Goal: Navigation & Orientation: Find specific page/section

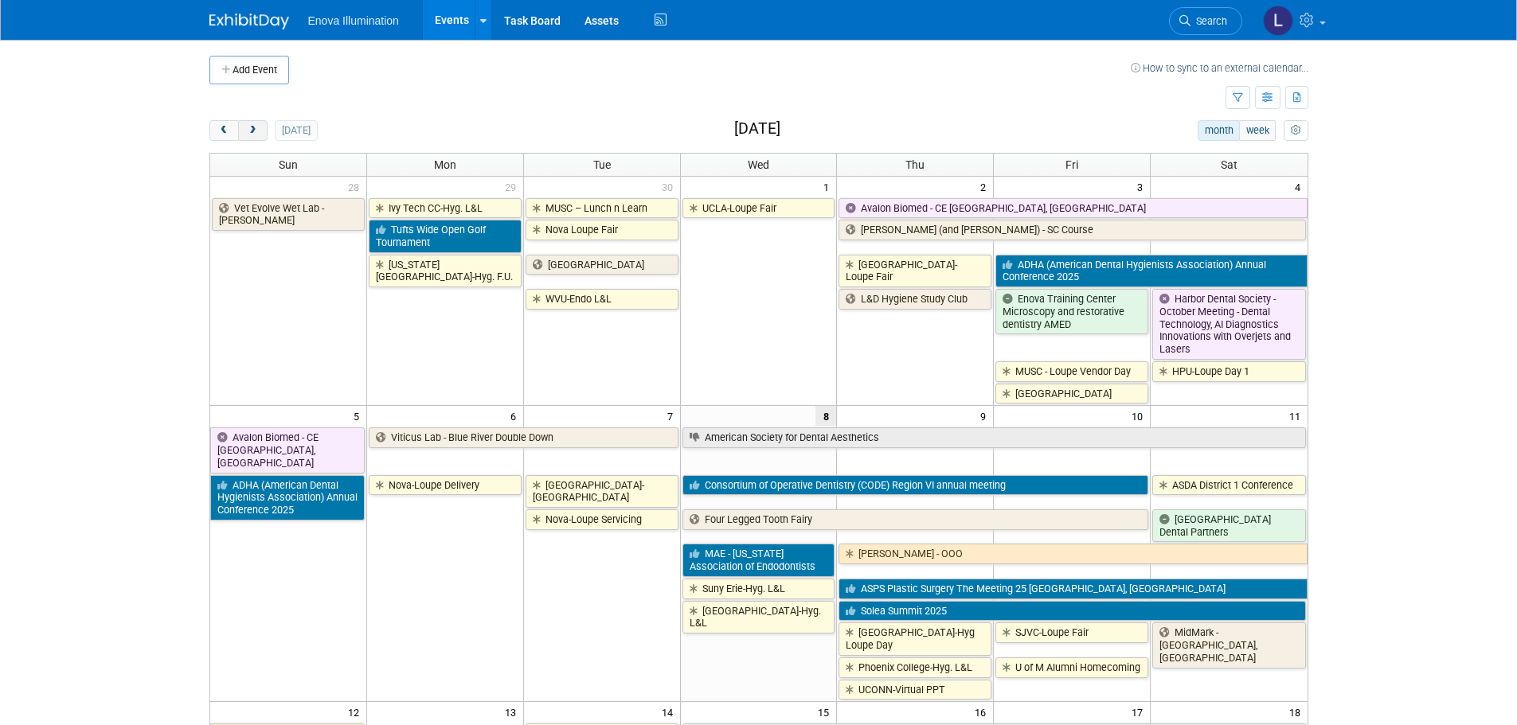
click at [252, 128] on span "next" at bounding box center [253, 131] width 12 height 10
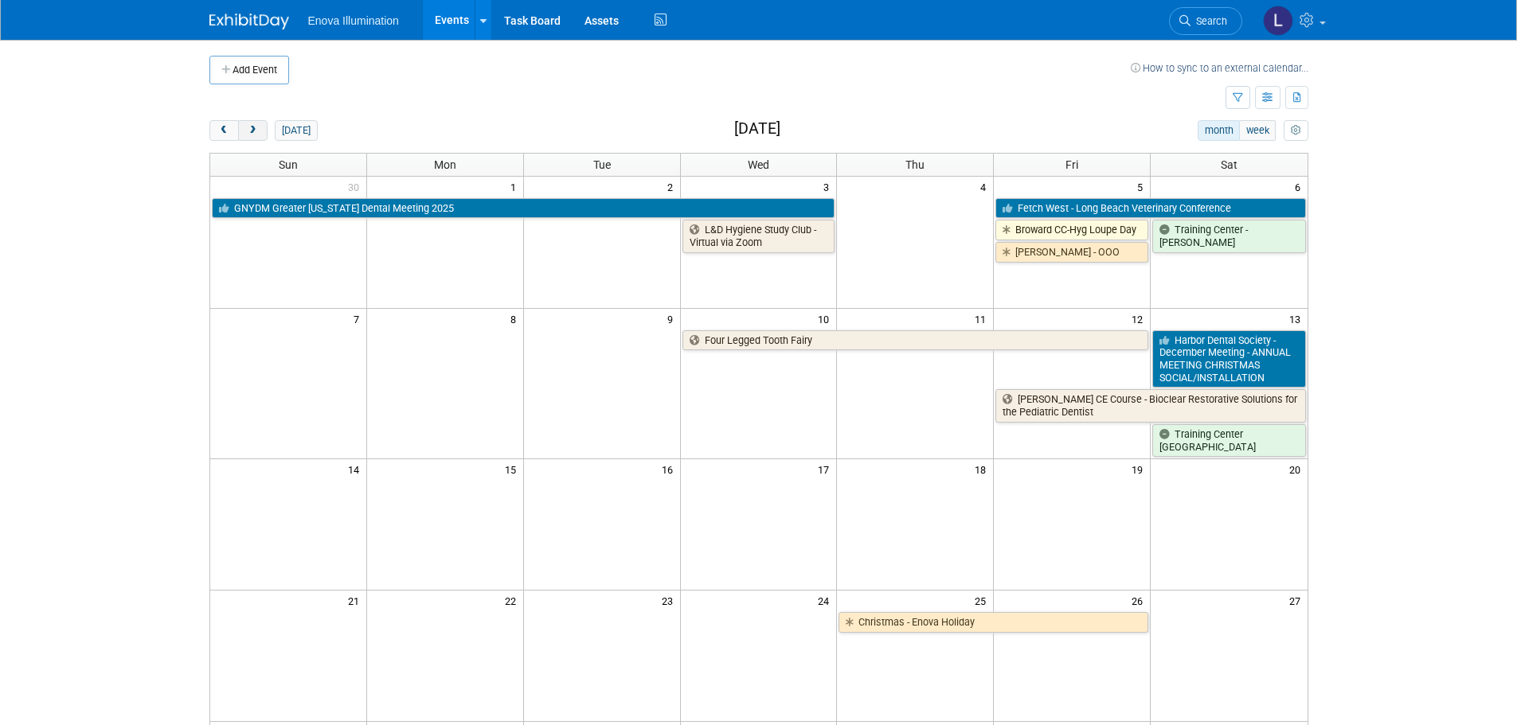
click at [252, 128] on span "next" at bounding box center [253, 131] width 12 height 10
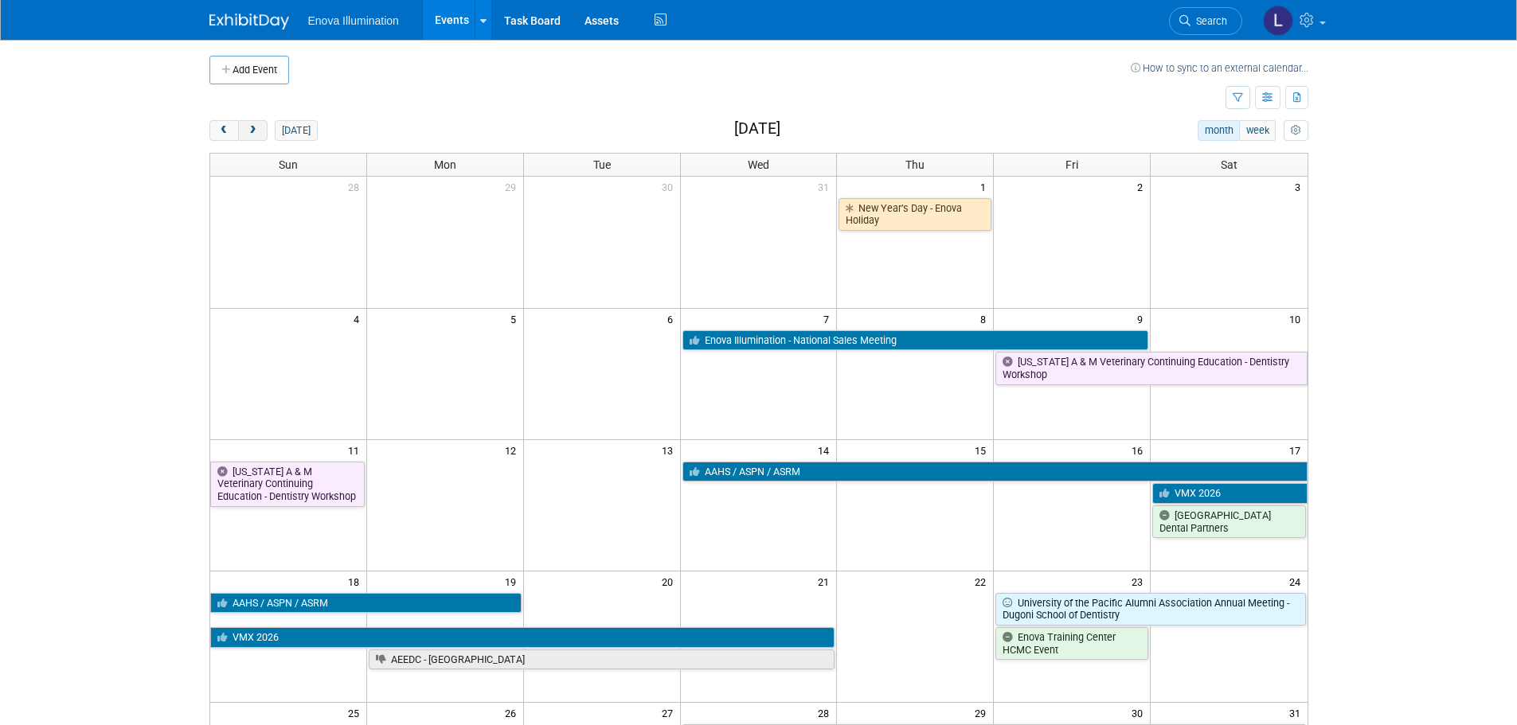
click at [252, 128] on span "next" at bounding box center [253, 131] width 12 height 10
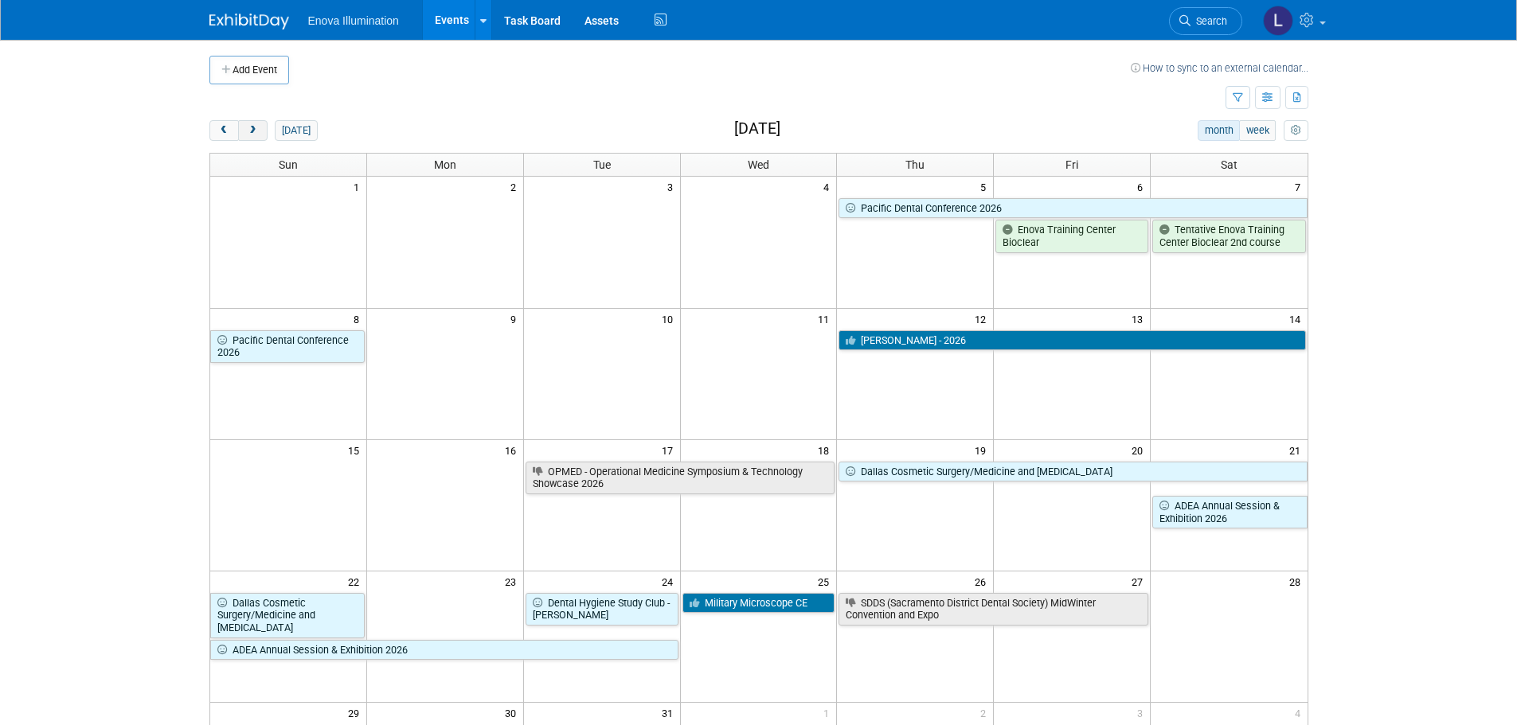
click at [252, 128] on span "next" at bounding box center [253, 131] width 12 height 10
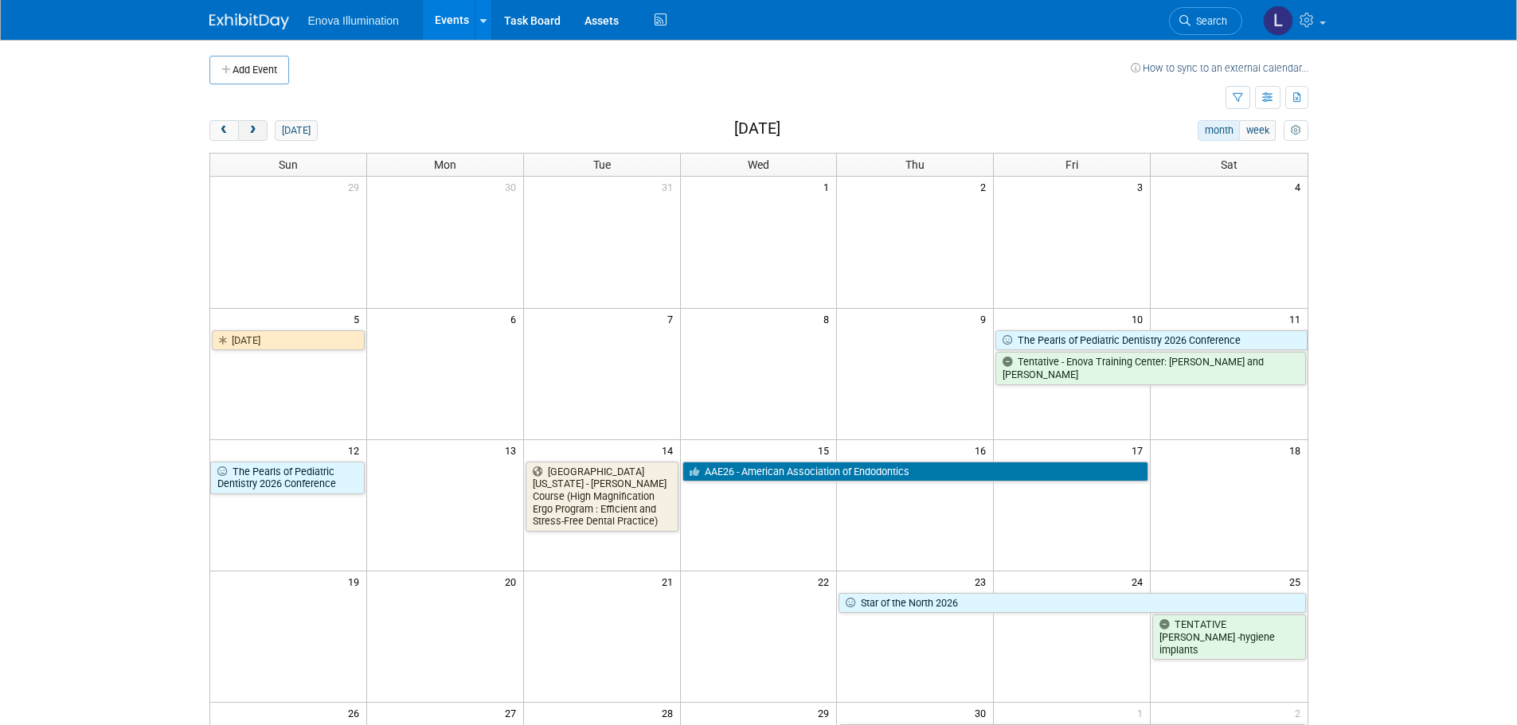
click at [252, 128] on span "next" at bounding box center [253, 131] width 12 height 10
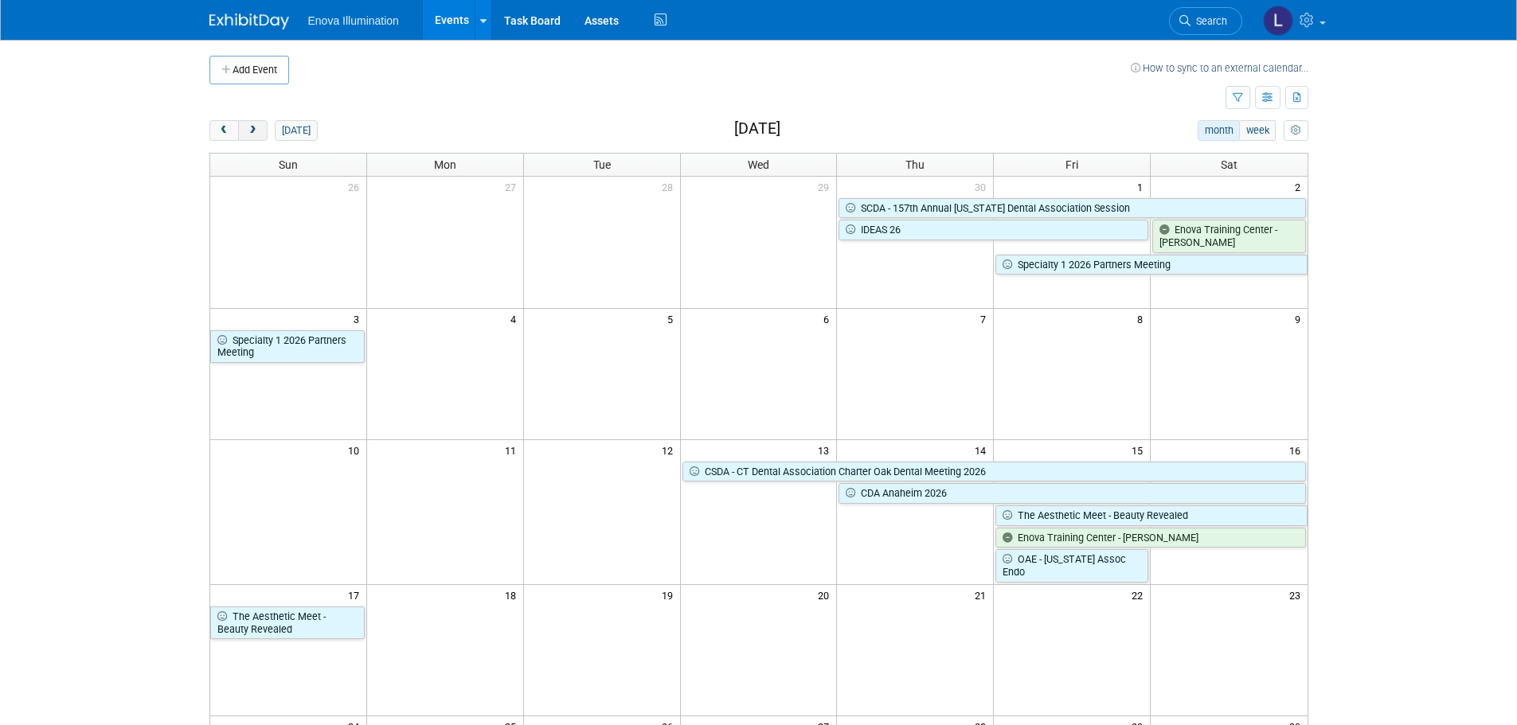
click at [252, 128] on span "next" at bounding box center [253, 131] width 12 height 10
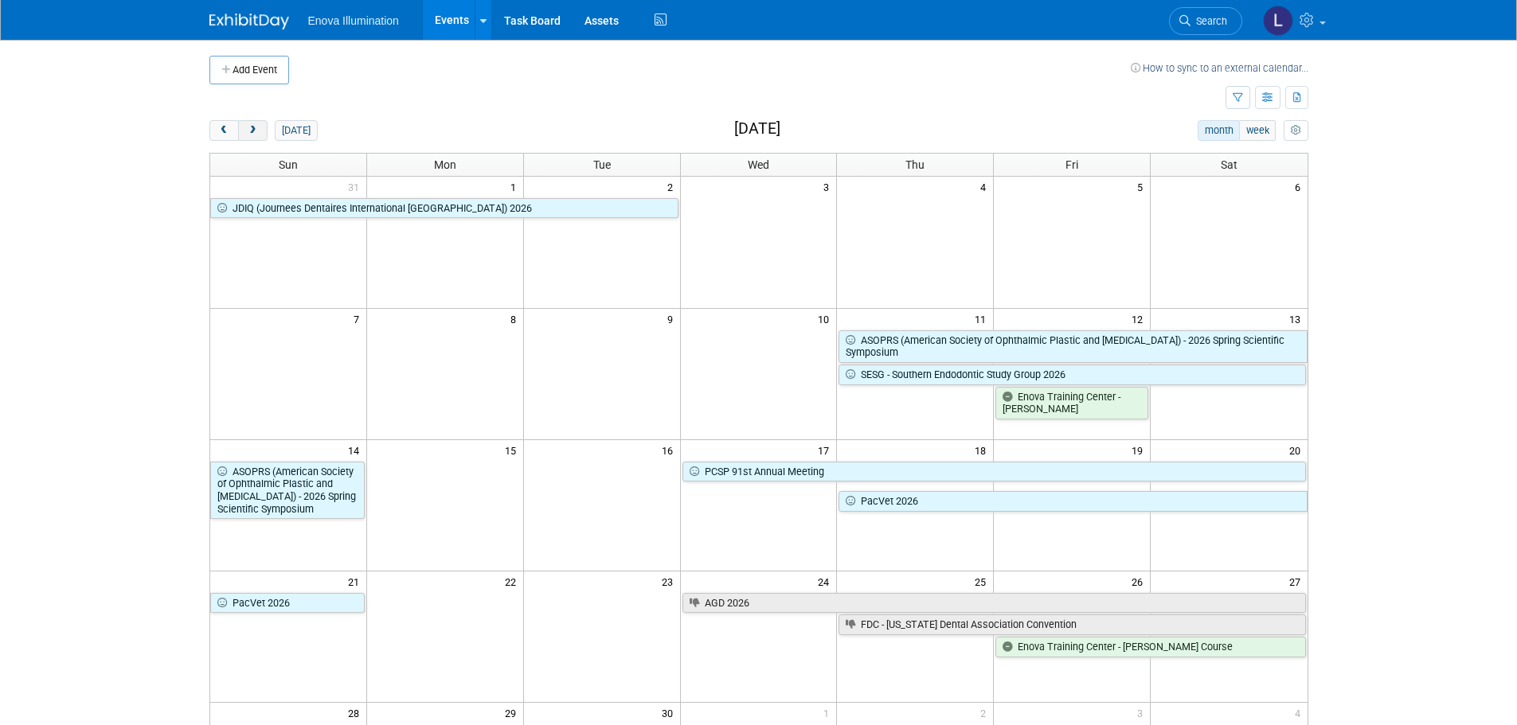
click at [252, 128] on span "next" at bounding box center [253, 131] width 12 height 10
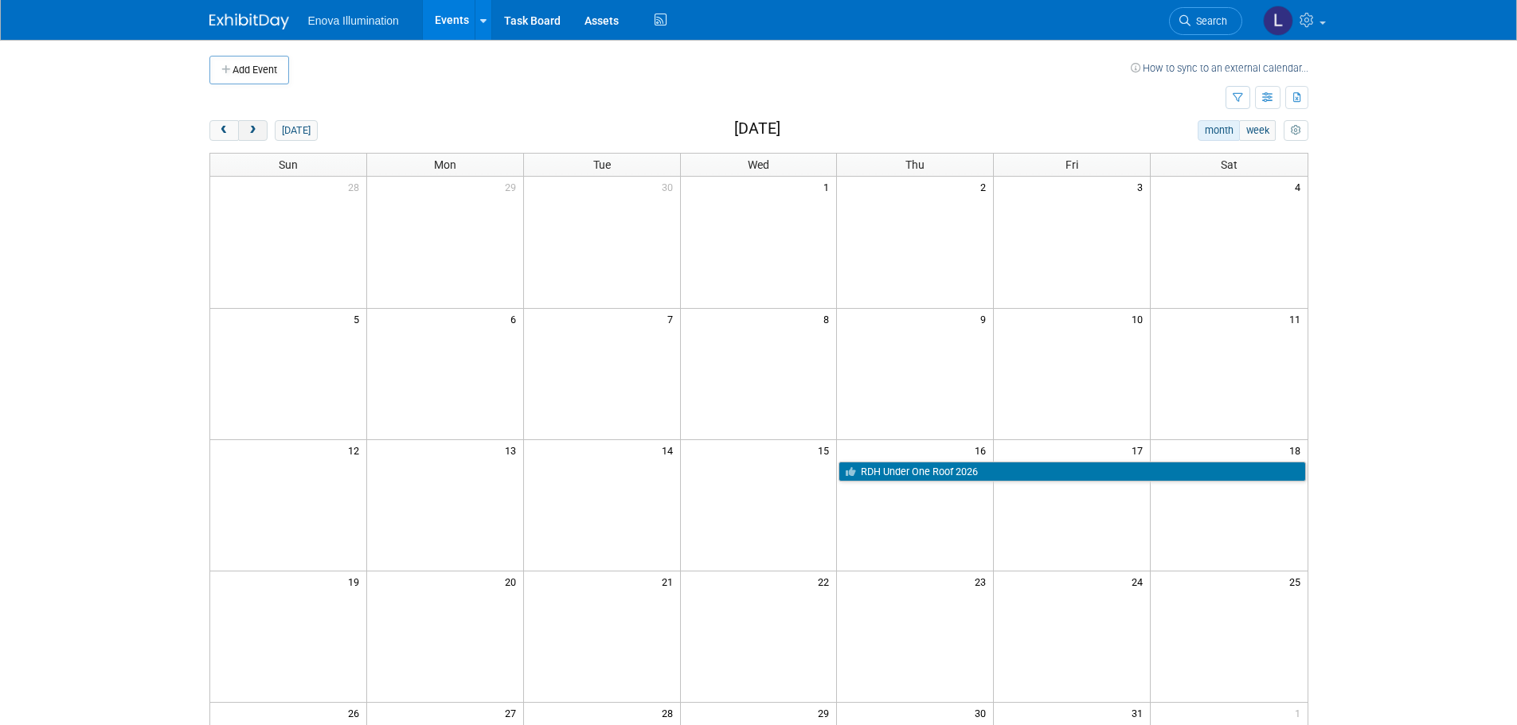
click at [252, 128] on span "next" at bounding box center [253, 131] width 12 height 10
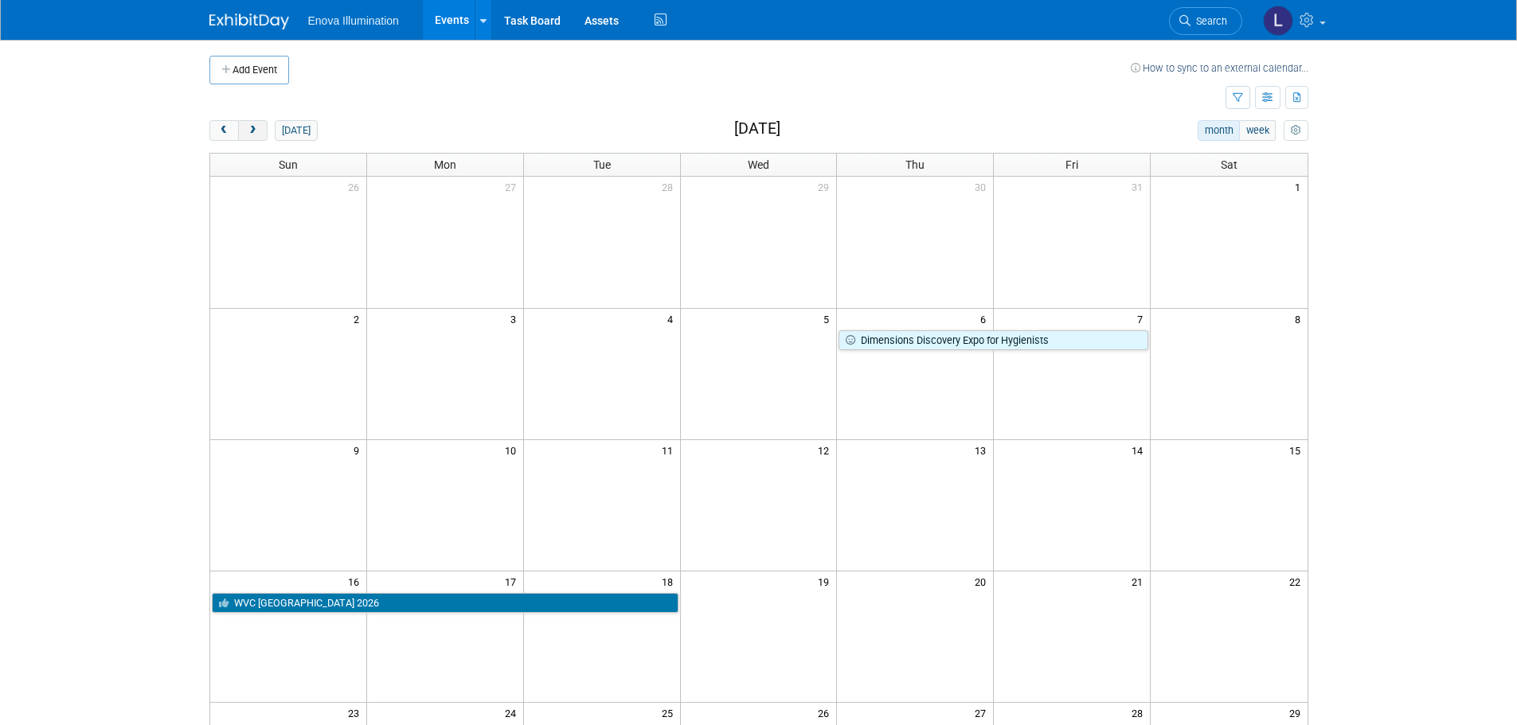
click at [252, 128] on span "next" at bounding box center [253, 131] width 12 height 10
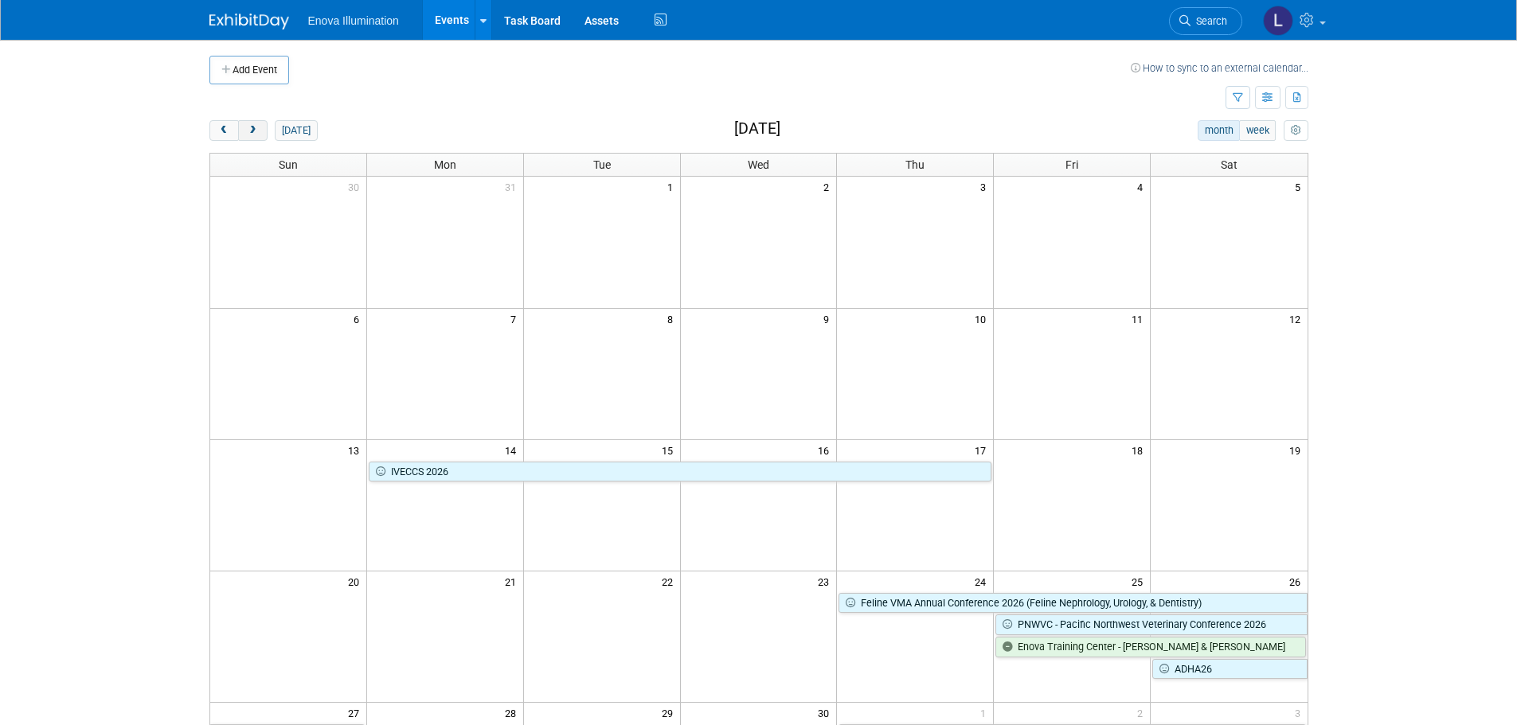
click at [252, 128] on span "next" at bounding box center [253, 131] width 12 height 10
